Goal: Task Accomplishment & Management: Use online tool/utility

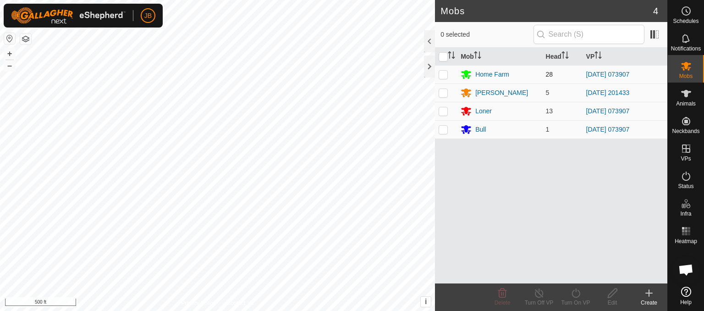
click at [441, 73] on p-checkbox at bounding box center [443, 74] width 9 height 7
checkbox input "true"
click at [444, 112] on p-checkbox at bounding box center [443, 110] width 9 height 7
checkbox input "true"
click at [444, 130] on p-checkbox at bounding box center [443, 129] width 9 height 7
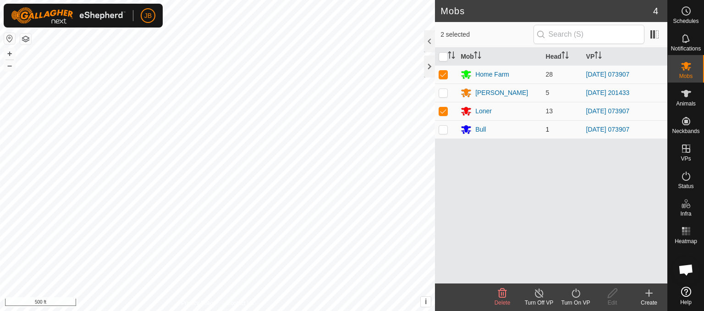
checkbox input "true"
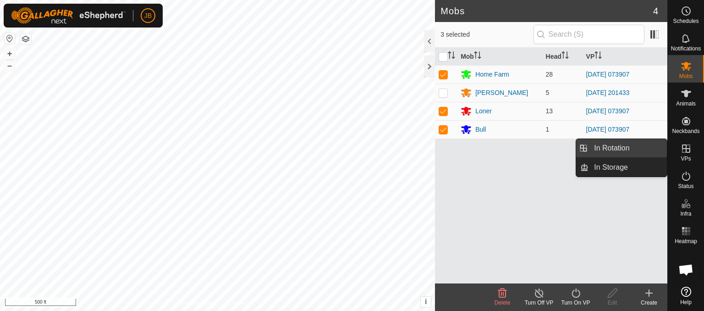
click at [620, 145] on link "In Rotation" at bounding box center [627, 148] width 78 height 18
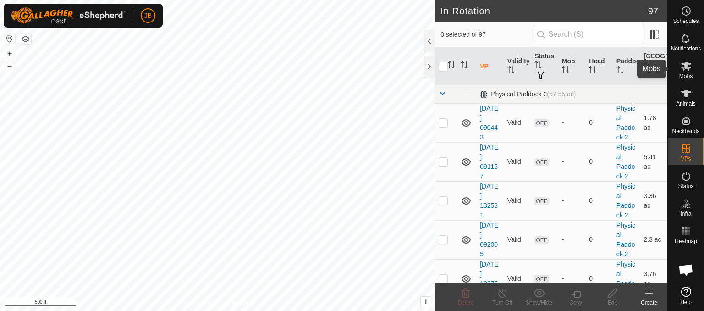
click at [682, 66] on icon at bounding box center [686, 65] width 11 height 11
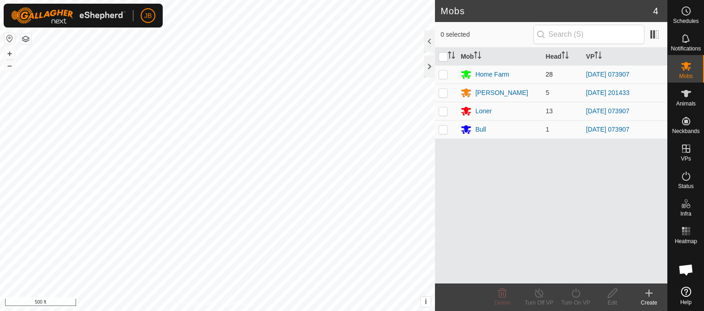
click at [445, 79] on td at bounding box center [446, 74] width 22 height 18
checkbox input "true"
click at [445, 110] on p-checkbox at bounding box center [443, 110] width 9 height 7
checkbox input "true"
click at [444, 126] on p-checkbox at bounding box center [443, 129] width 9 height 7
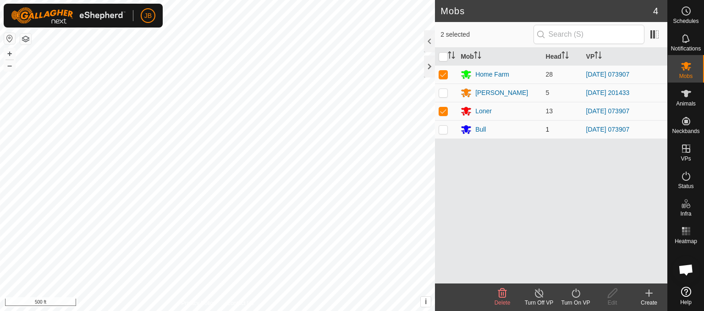
checkbox input "true"
click at [578, 292] on icon at bounding box center [575, 292] width 11 height 11
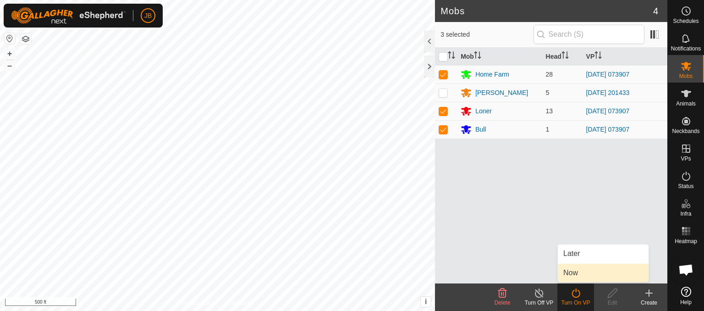
click at [575, 272] on link "Now" at bounding box center [603, 272] width 91 height 18
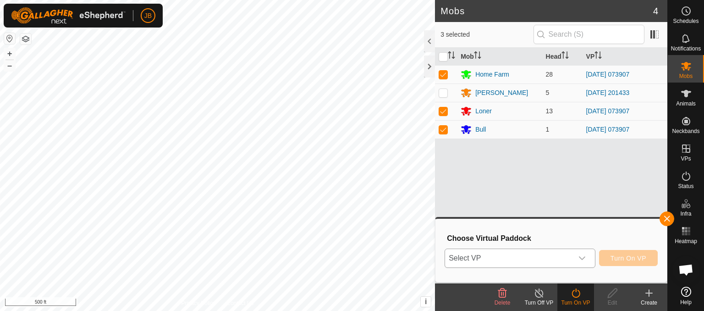
click at [581, 256] on icon "dropdown trigger" at bounding box center [581, 257] width 7 height 7
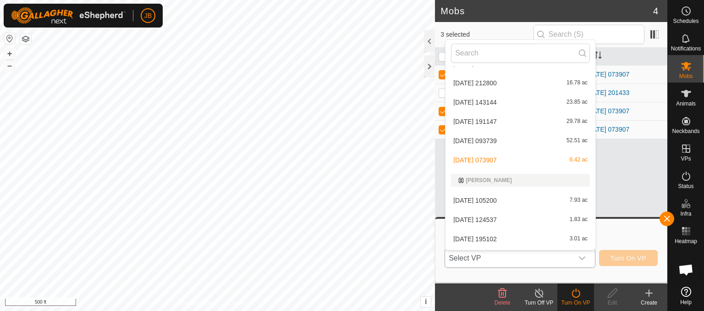
scroll to position [1378, 0]
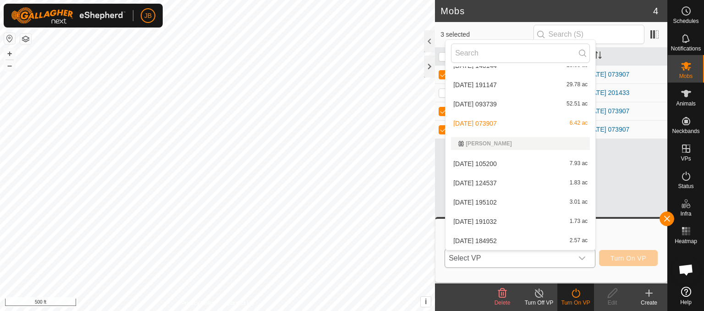
click at [471, 101] on li "[DATE] 093739 52.51 ac" at bounding box center [520, 104] width 150 height 18
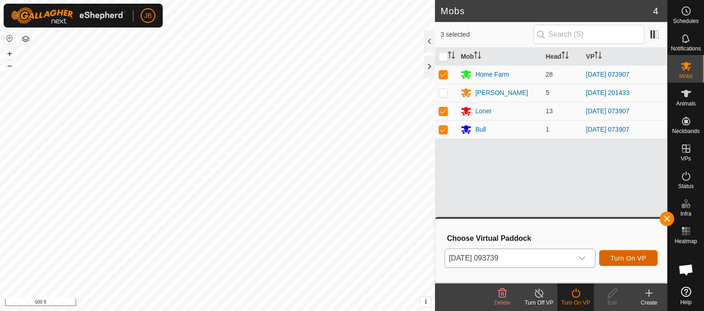
click at [620, 257] on span "Turn On VP" at bounding box center [628, 257] width 36 height 7
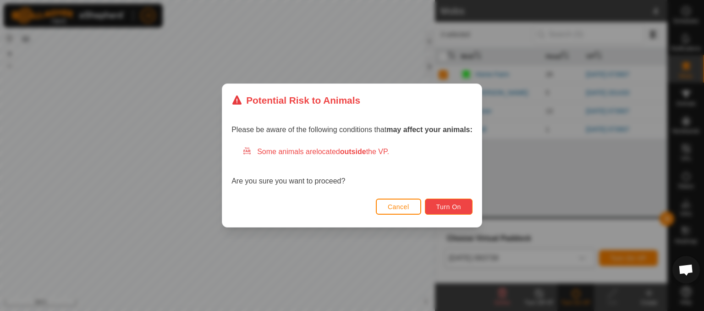
click at [452, 208] on span "Turn On" at bounding box center [448, 206] width 25 height 7
